Goal: Information Seeking & Learning: Learn about a topic

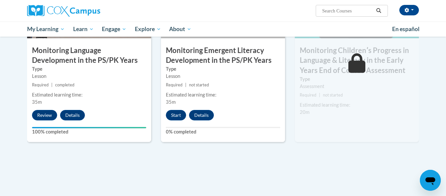
scroll to position [586, 0]
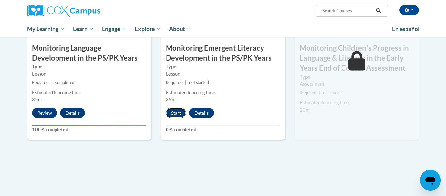
click at [177, 111] on button "Start" at bounding box center [176, 112] width 20 height 10
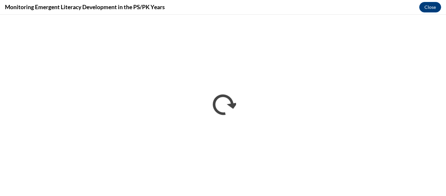
scroll to position [0, 0]
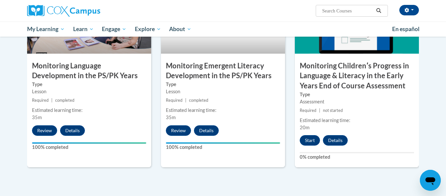
scroll to position [568, 0]
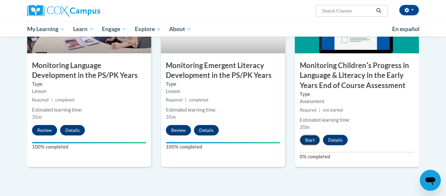
click at [308, 139] on button "Start" at bounding box center [310, 140] width 20 height 10
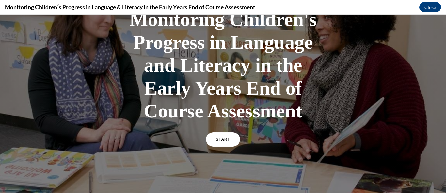
scroll to position [60, 0]
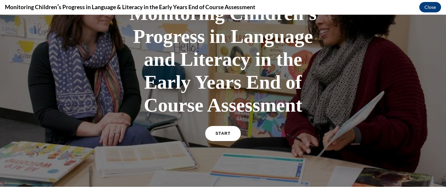
click at [226, 138] on link "START" at bounding box center [223, 133] width 36 height 15
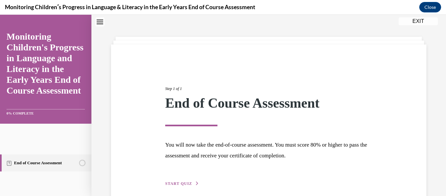
scroll to position [51, 0]
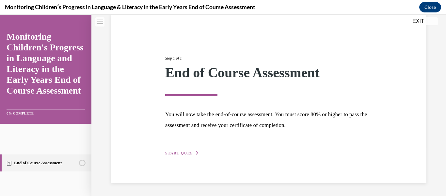
click at [187, 157] on div "Step 1 of 1 End of Course Assessment You will now take the end-of-course assess…" at bounding box center [268, 98] width 315 height 168
click at [187, 154] on span "START QUIZ" at bounding box center [178, 153] width 27 height 5
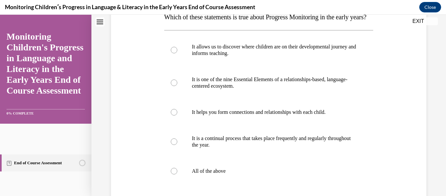
scroll to position [117, 0]
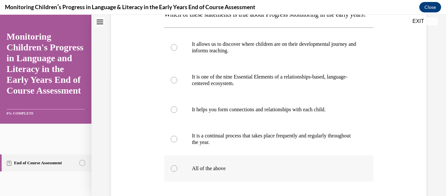
click at [188, 181] on label "All of the above" at bounding box center [268, 168] width 209 height 26
click at [177, 171] on input "All of the above" at bounding box center [174, 168] width 7 height 7
radio input "true"
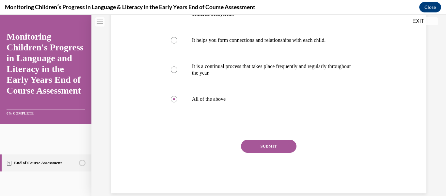
click at [264, 152] on button "SUBMIT" at bounding box center [269, 145] width 56 height 13
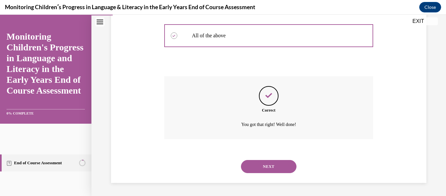
scroll to position [262, 0]
click at [265, 155] on div "NEXT" at bounding box center [268, 166] width 209 height 26
click at [270, 162] on button "NEXT" at bounding box center [269, 166] width 56 height 13
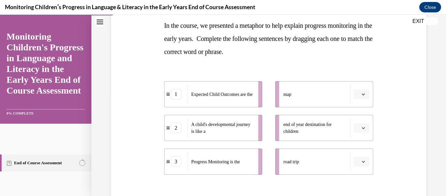
scroll to position [107, 0]
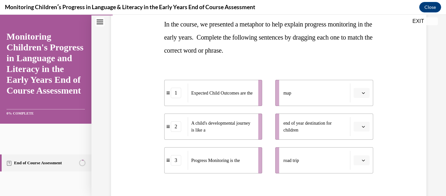
drag, startPoint x: 301, startPoint y: 98, endPoint x: 274, endPoint y: 114, distance: 31.9
click at [274, 114] on ul "map end of year destination for children road trip" at bounding box center [321, 126] width 104 height 93
drag, startPoint x: 289, startPoint y: 96, endPoint x: 269, endPoint y: 114, distance: 26.6
click at [269, 114] on ul "map end of year destination for children road trip" at bounding box center [321, 126] width 104 height 93
click at [360, 92] on span "Please select an option" at bounding box center [359, 92] width 2 height 7
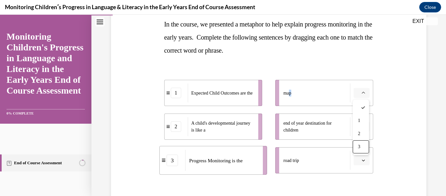
click at [354, 70] on div "1 Expected Child Outcomes are the 2 A child's developmental journey is like a 3…" at bounding box center [268, 120] width 209 height 106
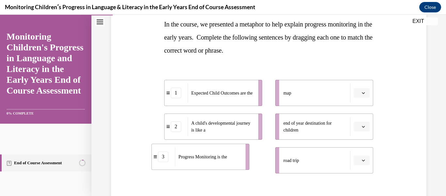
drag, startPoint x: 244, startPoint y: 165, endPoint x: 225, endPoint y: 160, distance: 19.7
click at [225, 160] on div "Progress Monitoring is the" at bounding box center [208, 156] width 66 height 19
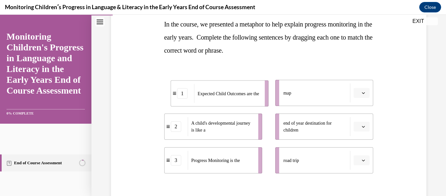
drag, startPoint x: 237, startPoint y: 99, endPoint x: 244, endPoint y: 100, distance: 7.2
click at [244, 97] on span "Expected Child Outcomes are the" at bounding box center [228, 93] width 61 height 7
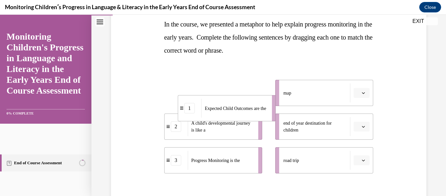
drag, startPoint x: 232, startPoint y: 91, endPoint x: 250, endPoint y: 113, distance: 28.6
click at [250, 111] on span "Expected Child Outcomes are the" at bounding box center [235, 107] width 61 height 7
drag, startPoint x: 235, startPoint y: 97, endPoint x: 241, endPoint y: 109, distance: 13.3
click at [241, 108] on span "Expected Child Outcomes are the" at bounding box center [227, 105] width 61 height 7
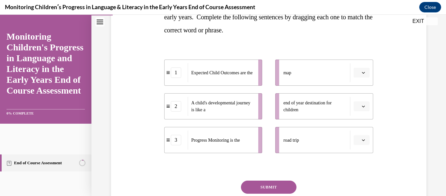
scroll to position [128, 0]
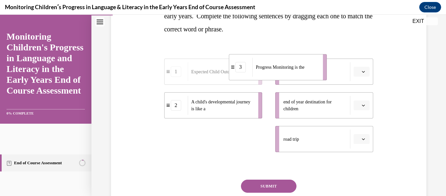
drag, startPoint x: 237, startPoint y: 143, endPoint x: 303, endPoint y: 70, distance: 98.3
click at [303, 70] on div "Progress Monitoring is the" at bounding box center [285, 66] width 66 height 19
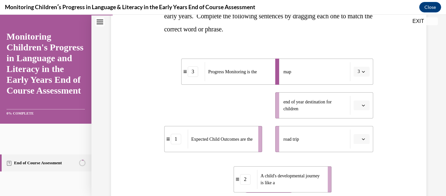
scroll to position [144, 0]
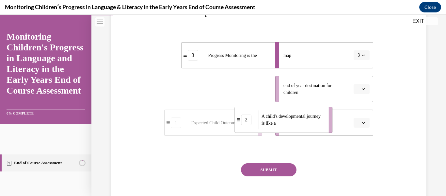
drag, startPoint x: 222, startPoint y: 112, endPoint x: 300, endPoint y: 118, distance: 78.2
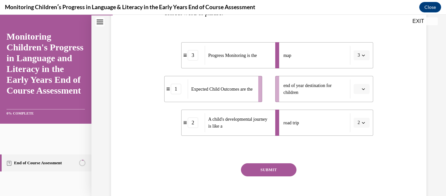
drag, startPoint x: 200, startPoint y: 104, endPoint x: 230, endPoint y: 94, distance: 31.5
click at [230, 94] on ul "3 Progress Monitoring is the 1 Expected Child Outcomes are the 2 A child's deve…" at bounding box center [216, 88] width 104 height 93
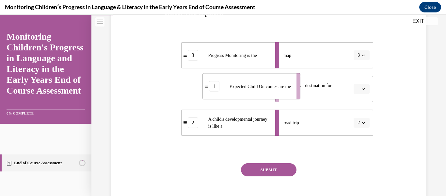
drag, startPoint x: 230, startPoint y: 94, endPoint x: 272, endPoint y: 91, distance: 41.9
click at [272, 89] on span "Expected Child Outcomes are the" at bounding box center [260, 86] width 61 height 7
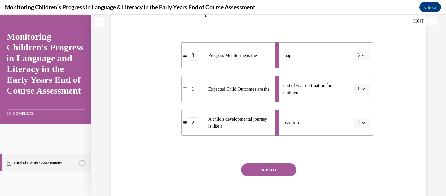
click at [266, 167] on button "SUBMIT" at bounding box center [269, 169] width 56 height 13
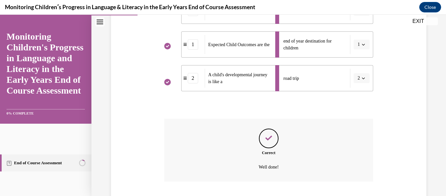
scroll to position [231, 0]
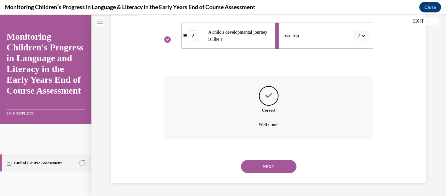
click at [266, 168] on button "NEXT" at bounding box center [269, 166] width 56 height 13
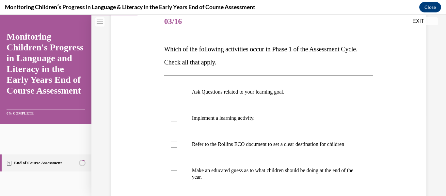
scroll to position [92, 0]
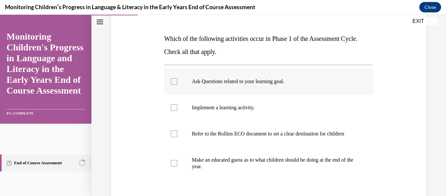
click at [213, 83] on p "Ask Questions related to your learning goal." at bounding box center [274, 81] width 165 height 7
click at [177, 83] on input "Ask Questions related to your learning goal." at bounding box center [174, 81] width 7 height 7
checkbox input "true"
click at [220, 133] on p "Refer to the Rollins ECO document to set a clear destination for children" at bounding box center [274, 133] width 165 height 7
click at [177, 133] on input "Refer to the Rollins ECO document to set a clear destination for children" at bounding box center [174, 133] width 7 height 7
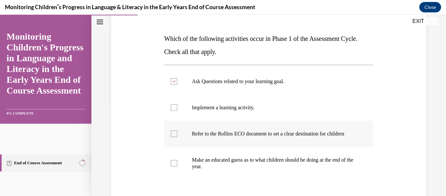
checkbox input "true"
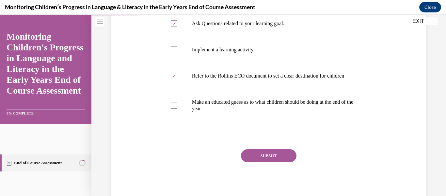
click at [273, 162] on button "SUBMIT" at bounding box center [269, 155] width 56 height 13
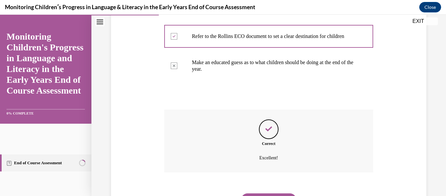
scroll to position [230, 0]
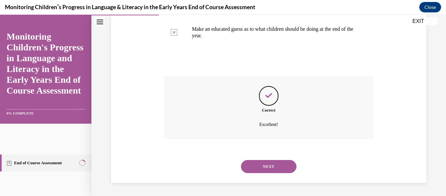
click at [273, 164] on button "NEXT" at bounding box center [269, 166] width 56 height 13
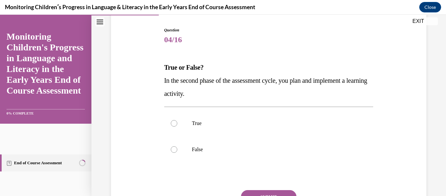
scroll to position [75, 0]
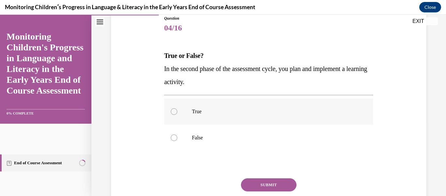
click at [215, 111] on p "True" at bounding box center [274, 111] width 165 height 7
click at [177, 111] on input "True" at bounding box center [174, 111] width 7 height 7
radio input "true"
click at [265, 184] on button "SUBMIT" at bounding box center [269, 184] width 56 height 13
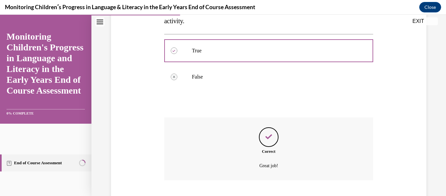
scroll to position [177, 0]
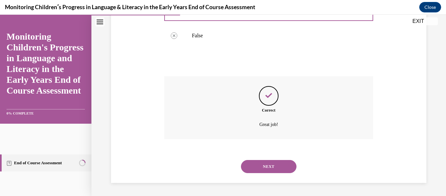
click at [273, 169] on button "NEXT" at bounding box center [269, 166] width 56 height 13
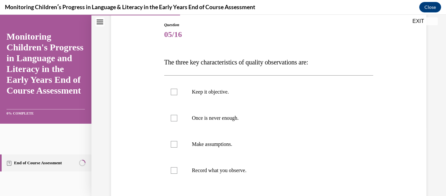
scroll to position [75, 0]
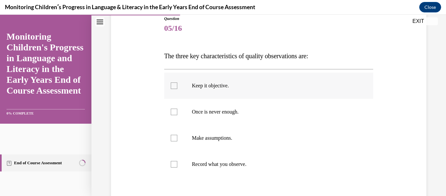
click at [232, 91] on label "Keep it objective." at bounding box center [268, 85] width 209 height 26
click at [177, 89] on input "Keep it objective." at bounding box center [174, 85] width 7 height 7
checkbox input "true"
click at [237, 110] on p "Once is never enough." at bounding box center [274, 111] width 165 height 7
click at [177, 110] on input "Once is never enough." at bounding box center [174, 111] width 7 height 7
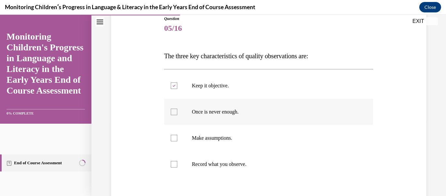
checkbox input "true"
click at [238, 161] on p "Record what you observe." at bounding box center [274, 164] width 165 height 7
click at [177, 161] on input "Record what you observe." at bounding box center [174, 164] width 7 height 7
checkbox input "true"
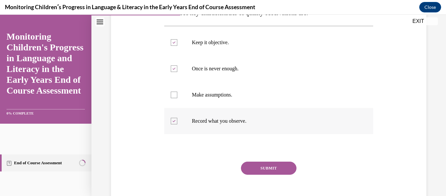
scroll to position [122, 0]
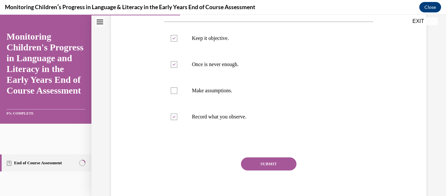
click at [261, 165] on button "SUBMIT" at bounding box center [269, 163] width 56 height 13
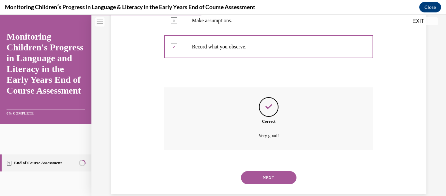
scroll to position [203, 0]
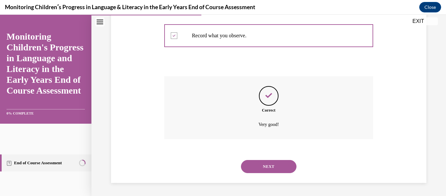
click at [265, 166] on button "NEXT" at bounding box center [269, 166] width 56 height 13
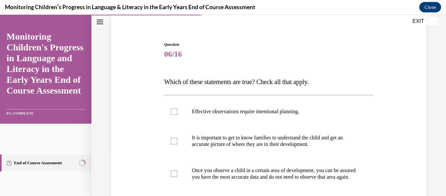
scroll to position [50, 0]
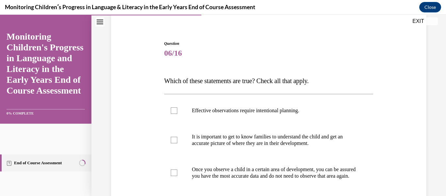
click at [258, 92] on div "Question 06/16 Which of these statements are true? Check all that apply. Effect…" at bounding box center [268, 167] width 209 height 255
click at [256, 102] on label "Effective observations require intentional planning." at bounding box center [268, 110] width 209 height 26
click at [177, 107] on input "Effective observations require intentional planning." at bounding box center [174, 110] width 7 height 7
checkbox input "true"
click at [260, 130] on label "It is important to get to know families to understand the child and get an accu…" at bounding box center [268, 139] width 209 height 33
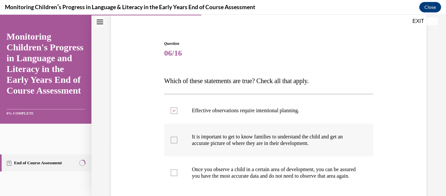
click at [177, 136] on input "It is important to get to know families to understand the child and get an accu…" at bounding box center [174, 139] width 7 height 7
checkbox input "true"
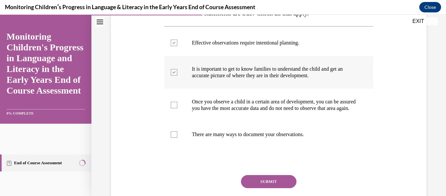
scroll to position [133, 0]
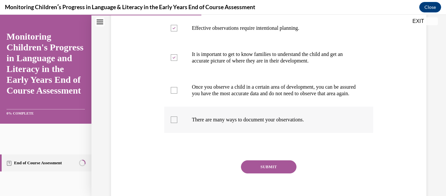
click at [260, 133] on label "There are many ways to document your observations." at bounding box center [268, 119] width 209 height 26
click at [177, 123] on input "There are many ways to document your observations." at bounding box center [174, 119] width 7 height 7
checkbox input "true"
click at [282, 169] on button "SUBMIT" at bounding box center [269, 166] width 56 height 13
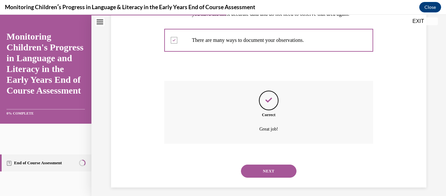
scroll to position [223, 0]
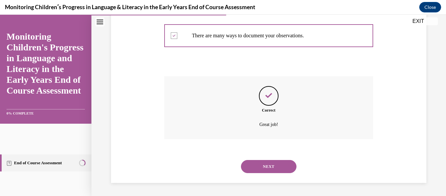
click at [281, 169] on button "NEXT" at bounding box center [269, 166] width 56 height 13
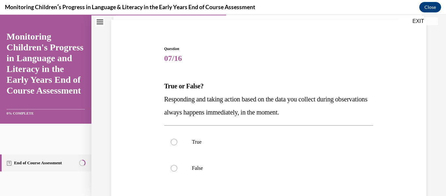
scroll to position [45, 0]
click at [245, 175] on label "False" at bounding box center [268, 167] width 209 height 26
click at [177, 171] on input "False" at bounding box center [174, 167] width 7 height 7
radio input "true"
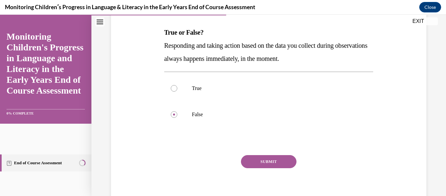
click at [262, 162] on button "SUBMIT" at bounding box center [269, 161] width 56 height 13
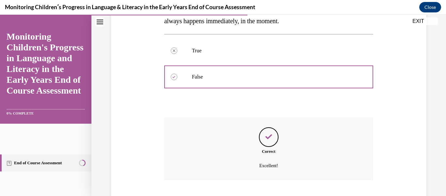
scroll to position [177, 0]
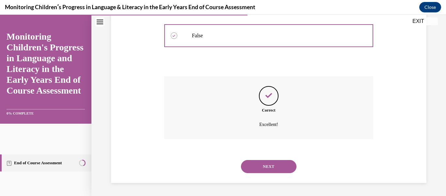
click at [271, 167] on button "NEXT" at bounding box center [269, 166] width 56 height 13
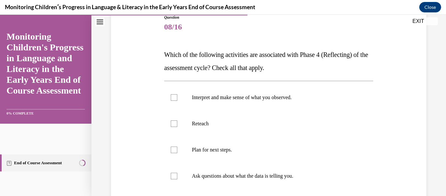
scroll to position [80, 0]
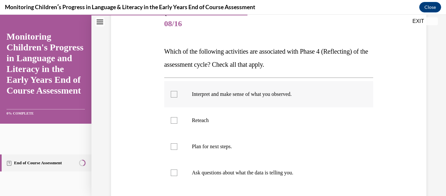
click at [257, 100] on label "Interpret and make sense of what you observed." at bounding box center [268, 94] width 209 height 26
click at [177, 97] on input "Interpret and make sense of what you observed." at bounding box center [174, 94] width 7 height 7
checkbox input "true"
click at [259, 172] on p "Ask questions about what the data is telling you." at bounding box center [274, 172] width 165 height 7
click at [177, 172] on input "Ask questions about what the data is telling you." at bounding box center [174, 172] width 7 height 7
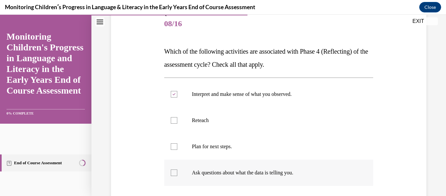
checkbox input "true"
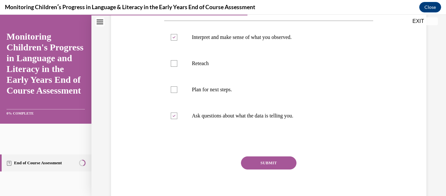
click at [267, 165] on button "SUBMIT" at bounding box center [269, 162] width 56 height 13
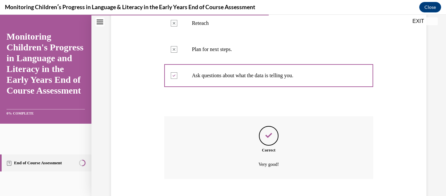
scroll to position [216, 0]
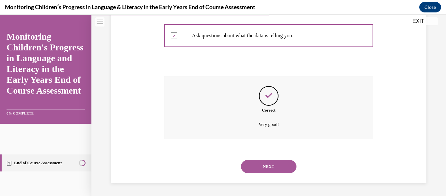
click at [268, 161] on button "NEXT" at bounding box center [269, 166] width 56 height 13
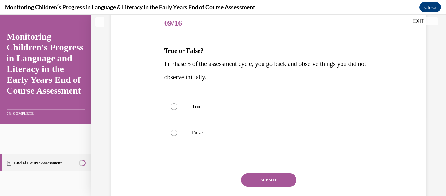
scroll to position [81, 0]
click at [230, 130] on p "False" at bounding box center [274, 132] width 165 height 7
click at [177, 130] on input "False" at bounding box center [174, 132] width 7 height 7
radio input "true"
click at [277, 173] on button "SUBMIT" at bounding box center [269, 179] width 56 height 13
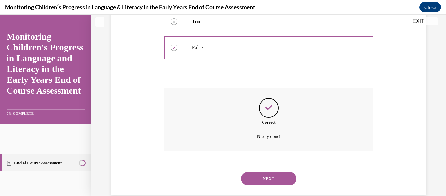
scroll to position [177, 0]
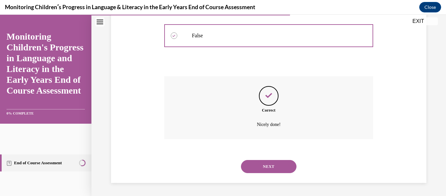
click at [270, 168] on button "NEXT" at bounding box center [269, 166] width 56 height 13
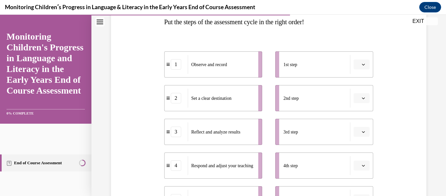
scroll to position [108, 0]
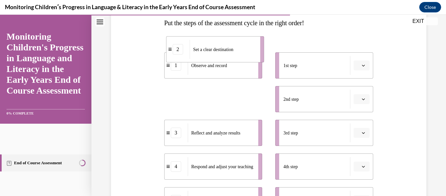
drag, startPoint x: 244, startPoint y: 105, endPoint x: 245, endPoint y: 55, distance: 50.0
click at [245, 55] on div "Set a clear destination" at bounding box center [222, 49] width 66 height 19
click at [177, 98] on div "2" at bounding box center [176, 99] width 10 height 10
drag, startPoint x: 184, startPoint y: 101, endPoint x: 186, endPoint y: 48, distance: 52.9
click at [186, 48] on div "2" at bounding box center [178, 46] width 23 height 10
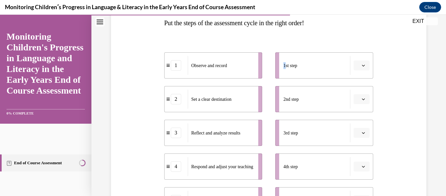
drag, startPoint x: 286, startPoint y: 71, endPoint x: 242, endPoint y: 103, distance: 54.3
click at [242, 103] on div "1 Observe and record 2 Set a clear destination 3 Reflect and analyze results 4 …" at bounding box center [268, 126] width 209 height 174
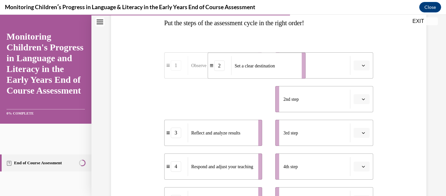
drag, startPoint x: 242, startPoint y: 103, endPoint x: 291, endPoint y: 66, distance: 61.4
click at [291, 66] on div "Set a clear destination" at bounding box center [264, 65] width 66 height 19
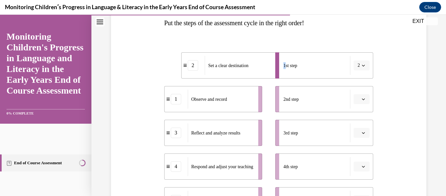
click at [399, 69] on div "Question 10/16 Put the steps of the assessment cycle in the right order! 2 Set …" at bounding box center [268, 128] width 319 height 331
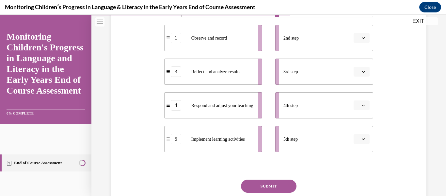
scroll to position [171, 0]
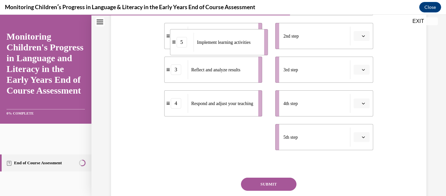
drag, startPoint x: 216, startPoint y: 136, endPoint x: 220, endPoint y: 36, distance: 99.7
click at [220, 36] on div "Implement learning activities" at bounding box center [226, 42] width 66 height 19
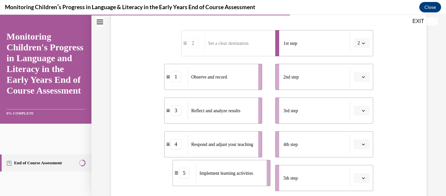
scroll to position [131, 0]
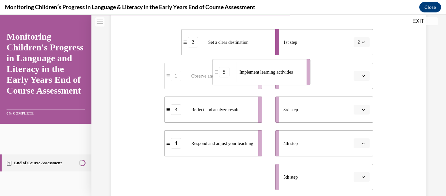
drag, startPoint x: 221, startPoint y: 182, endPoint x: 274, endPoint y: 68, distance: 125.8
click at [274, 68] on div "Implement learning activities" at bounding box center [269, 71] width 66 height 19
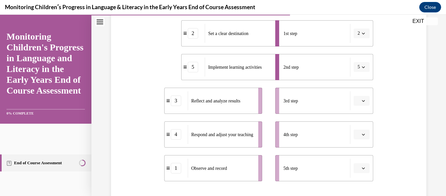
scroll to position [142, 0]
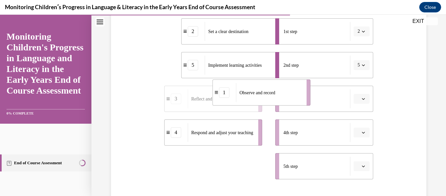
drag, startPoint x: 234, startPoint y: 167, endPoint x: 284, endPoint y: 89, distance: 92.0
click at [284, 89] on div "Observe and record" at bounding box center [269, 92] width 66 height 19
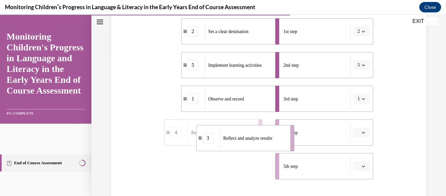
drag, startPoint x: 225, startPoint y: 175, endPoint x: 275, endPoint y: 133, distance: 65.6
click at [275, 133] on div "Reflect and analyze results" at bounding box center [253, 137] width 66 height 19
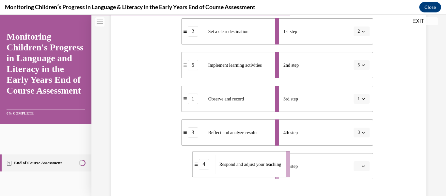
drag, startPoint x: 215, startPoint y: 169, endPoint x: 253, endPoint y: 168, distance: 38.3
click at [253, 167] on span "Respond and adjust your teaching" at bounding box center [250, 163] width 62 height 7
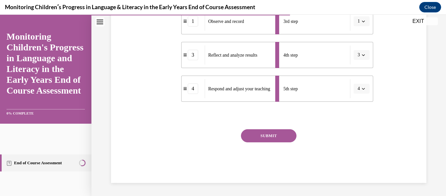
click at [290, 135] on button "SUBMIT" at bounding box center [269, 135] width 56 height 13
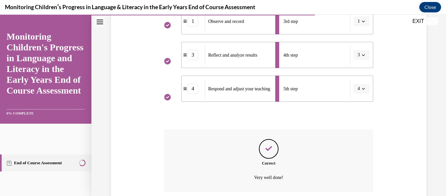
scroll to position [272, 0]
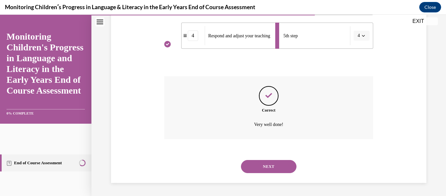
click at [272, 173] on div "NEXT" at bounding box center [268, 166] width 209 height 26
click at [272, 168] on button "NEXT" at bounding box center [269, 166] width 56 height 13
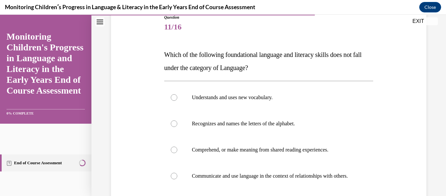
scroll to position [79, 0]
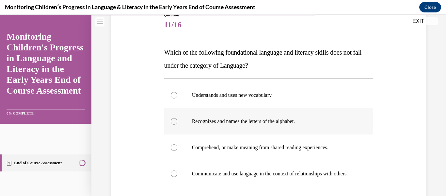
click at [300, 129] on label "Recognizes and names the letters of the alphabet." at bounding box center [268, 121] width 209 height 26
click at [177, 124] on input "Recognizes and names the letters of the alphabet." at bounding box center [174, 121] width 7 height 7
radio input "true"
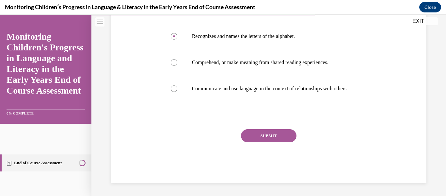
click at [282, 134] on button "SUBMIT" at bounding box center [269, 135] width 56 height 13
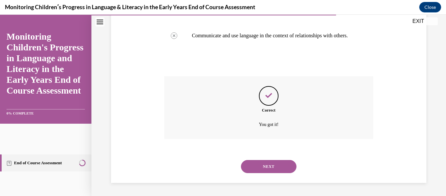
scroll to position [223, 0]
click at [268, 173] on div "NEXT" at bounding box center [268, 166] width 209 height 26
click at [268, 166] on button "NEXT" at bounding box center [269, 166] width 56 height 13
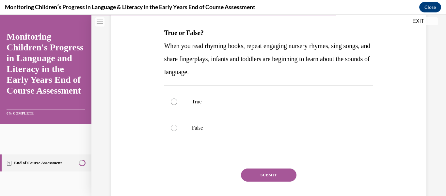
scroll to position [130, 0]
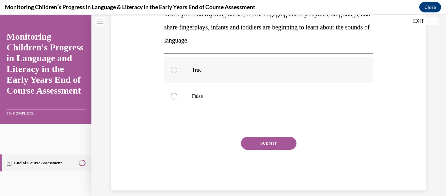
click at [221, 72] on p "True" at bounding box center [274, 70] width 165 height 7
click at [177, 72] on input "True" at bounding box center [174, 70] width 7 height 7
radio input "true"
click at [273, 140] on button "SUBMIT" at bounding box center [269, 142] width 56 height 13
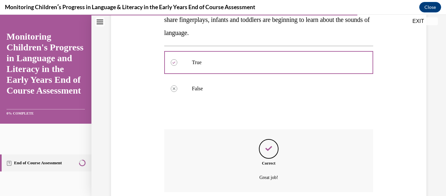
scroll to position [190, 0]
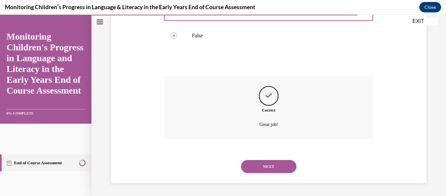
click at [273, 160] on button "NEXT" at bounding box center [269, 166] width 56 height 13
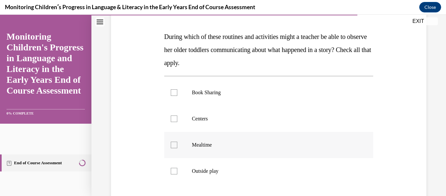
scroll to position [81, 0]
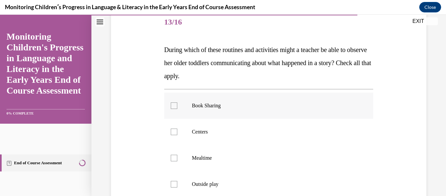
click at [219, 102] on p "Book Sharing" at bounding box center [274, 105] width 165 height 7
click at [177, 102] on input "Book Sharing" at bounding box center [174, 105] width 7 height 7
checkbox input "true"
click at [216, 121] on label "Centers" at bounding box center [268, 132] width 209 height 26
click at [177, 128] on input "Centers" at bounding box center [174, 131] width 7 height 7
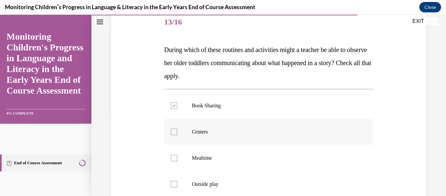
checkbox input "true"
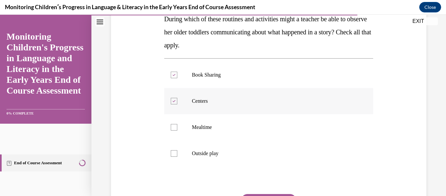
scroll to position [113, 0]
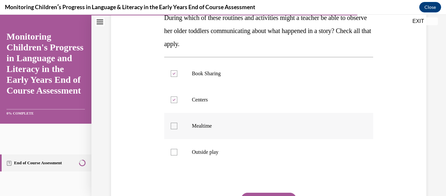
click at [219, 127] on p "Mealtime" at bounding box center [274, 125] width 165 height 7
click at [177, 127] on input "Mealtime" at bounding box center [174, 125] width 7 height 7
checkbox input "true"
click at [223, 151] on p "Outside play" at bounding box center [274, 152] width 165 height 7
click at [177, 151] on input "Outside play" at bounding box center [174, 152] width 7 height 7
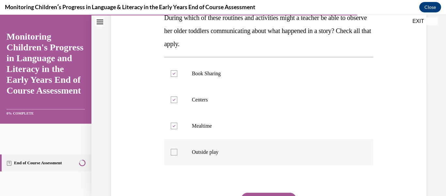
checkbox input "true"
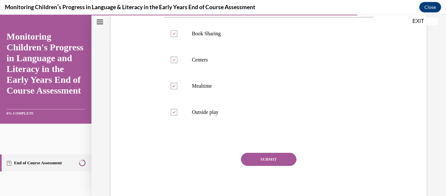
click at [260, 156] on button "SUBMIT" at bounding box center [269, 158] width 56 height 13
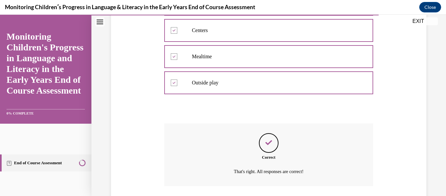
scroll to position [230, 0]
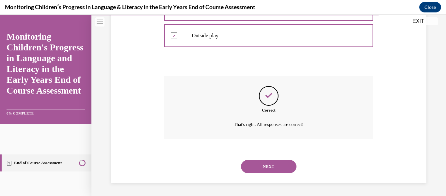
click at [264, 163] on button "NEXT" at bounding box center [269, 166] width 56 height 13
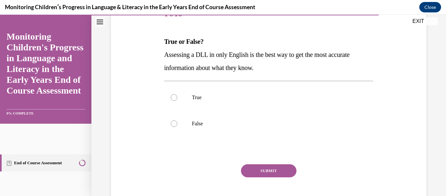
scroll to position [90, 0]
click at [214, 119] on label "False" at bounding box center [268, 123] width 209 height 26
click at [177, 120] on input "False" at bounding box center [174, 123] width 7 height 7
radio input "true"
click at [267, 171] on button "SUBMIT" at bounding box center [269, 170] width 56 height 13
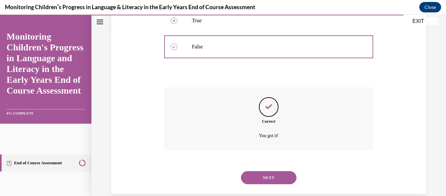
scroll to position [177, 0]
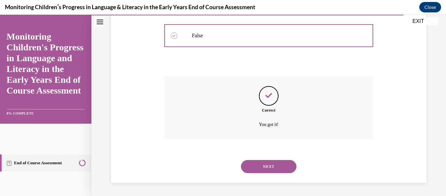
click at [266, 160] on button "NEXT" at bounding box center [269, 166] width 56 height 13
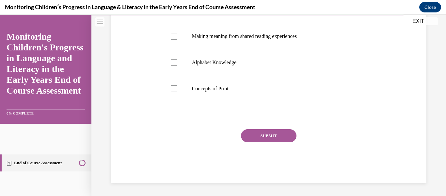
scroll to position [0, 0]
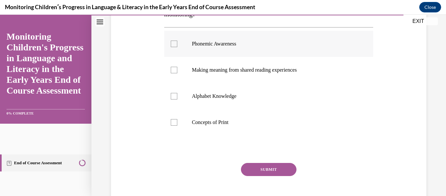
click at [208, 38] on label "Phonemic Awareness" at bounding box center [268, 44] width 209 height 26
click at [177, 40] on input "Phonemic Awareness" at bounding box center [174, 43] width 7 height 7
checkbox input "true"
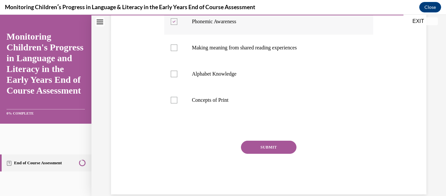
scroll to position [169, 0]
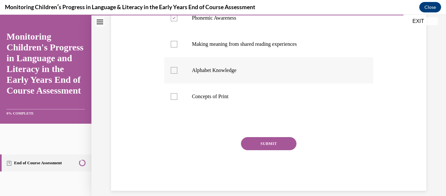
click at [212, 62] on label "Alphabet Knowledge" at bounding box center [268, 70] width 209 height 26
click at [177, 67] on input "Alphabet Knowledge" at bounding box center [174, 70] width 7 height 7
checkbox input "true"
click at [273, 137] on button "SUBMIT" at bounding box center [269, 143] width 56 height 13
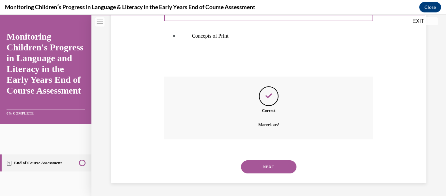
scroll to position [230, 0]
click at [269, 171] on button "NEXT" at bounding box center [269, 166] width 56 height 13
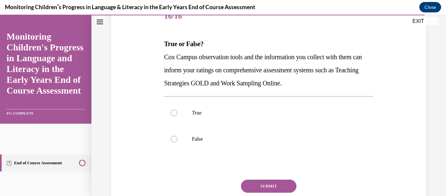
scroll to position [91, 0]
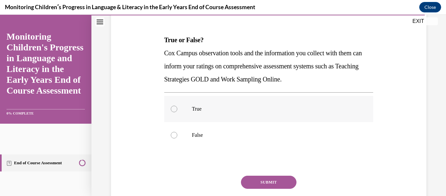
click at [207, 109] on p "True" at bounding box center [274, 108] width 165 height 7
click at [177, 109] on input "True" at bounding box center [174, 108] width 7 height 7
radio input "true"
click at [263, 177] on button "SUBMIT" at bounding box center [269, 181] width 56 height 13
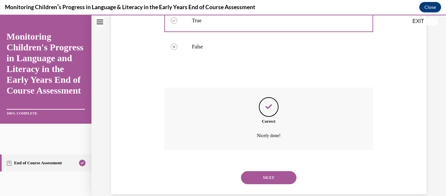
scroll to position [190, 0]
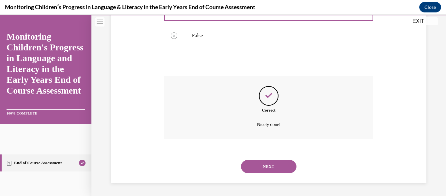
click at [264, 169] on button "NEXT" at bounding box center [269, 166] width 56 height 13
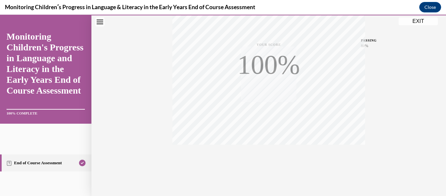
scroll to position [154, 0]
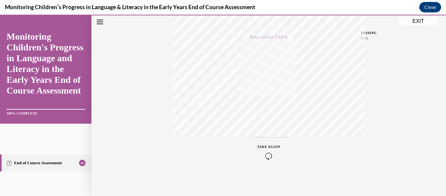
click at [423, 22] on button "EXIT" at bounding box center [418, 21] width 39 height 8
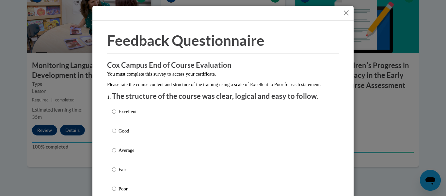
click at [240, 115] on div "Excellent Good Average Fair Poor" at bounding box center [223, 157] width 222 height 106
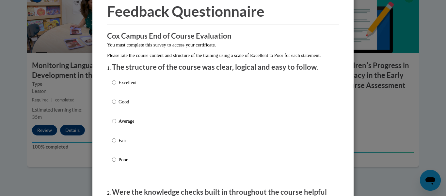
click at [132, 86] on p "Excellent" at bounding box center [128, 82] width 18 height 7
click at [116, 86] on input "Excellent" at bounding box center [114, 82] width 4 height 7
radio input "true"
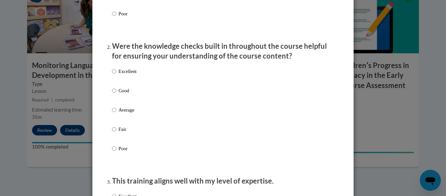
click at [131, 75] on p "Excellent" at bounding box center [128, 71] width 18 height 7
click at [116, 75] on input "Excellent" at bounding box center [114, 71] width 4 height 7
radio input "true"
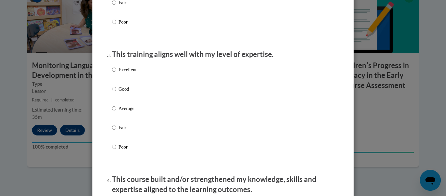
click at [131, 73] on p "Excellent" at bounding box center [128, 69] width 18 height 7
click at [116, 73] on input "Excellent" at bounding box center [114, 69] width 4 height 7
radio input "true"
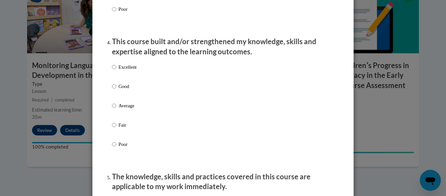
scroll to position [479, 0]
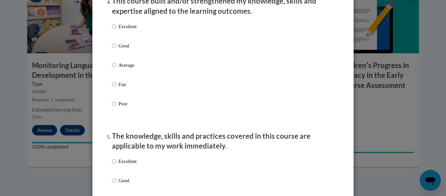
click at [120, 30] on p "Excellent" at bounding box center [128, 26] width 18 height 7
click at [116, 30] on input "Excellent" at bounding box center [114, 26] width 4 height 7
radio input "true"
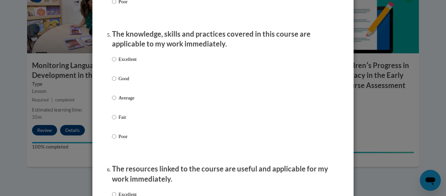
click at [134, 62] on p "Excellent" at bounding box center [128, 59] width 18 height 7
click at [116, 62] on input "Excellent" at bounding box center [114, 59] width 4 height 7
radio input "true"
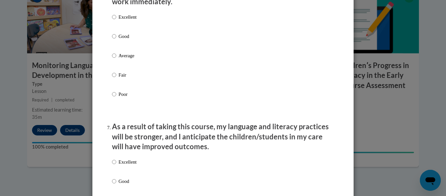
scroll to position [756, 0]
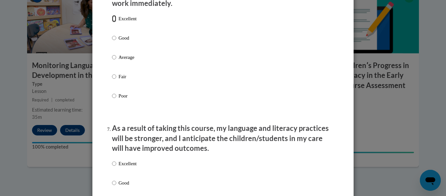
click at [116, 22] on input "Excellent" at bounding box center [114, 18] width 4 height 7
radio input "true"
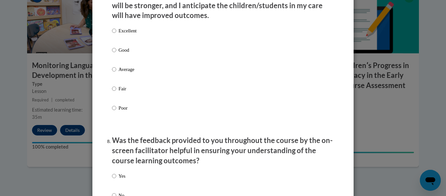
scroll to position [917, 0]
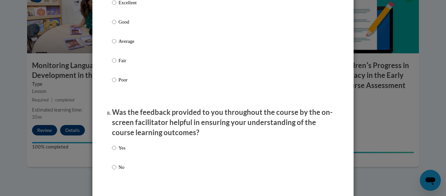
click at [122, 13] on label "Excellent" at bounding box center [124, 8] width 24 height 18
click at [116, 6] on input "Excellent" at bounding box center [114, 2] width 4 height 7
radio input "true"
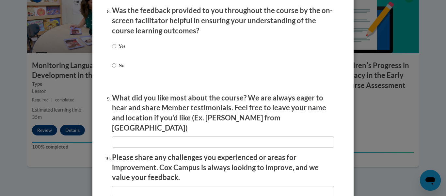
scroll to position [1020, 0]
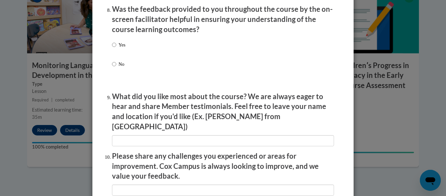
click at [131, 52] on div "Yes No" at bounding box center [223, 62] width 222 height 49
click at [115, 48] on input "Yes" at bounding box center [114, 44] width 4 height 7
radio input "true"
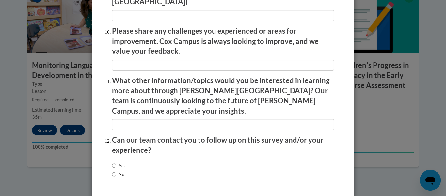
scroll to position [1161, 0]
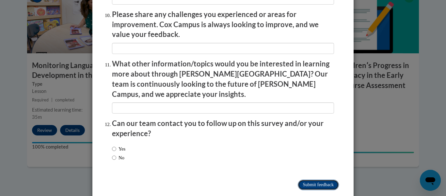
click at [326, 179] on input "Submit feedback" at bounding box center [318, 184] width 41 height 10
